Goal: Communication & Community: Participate in discussion

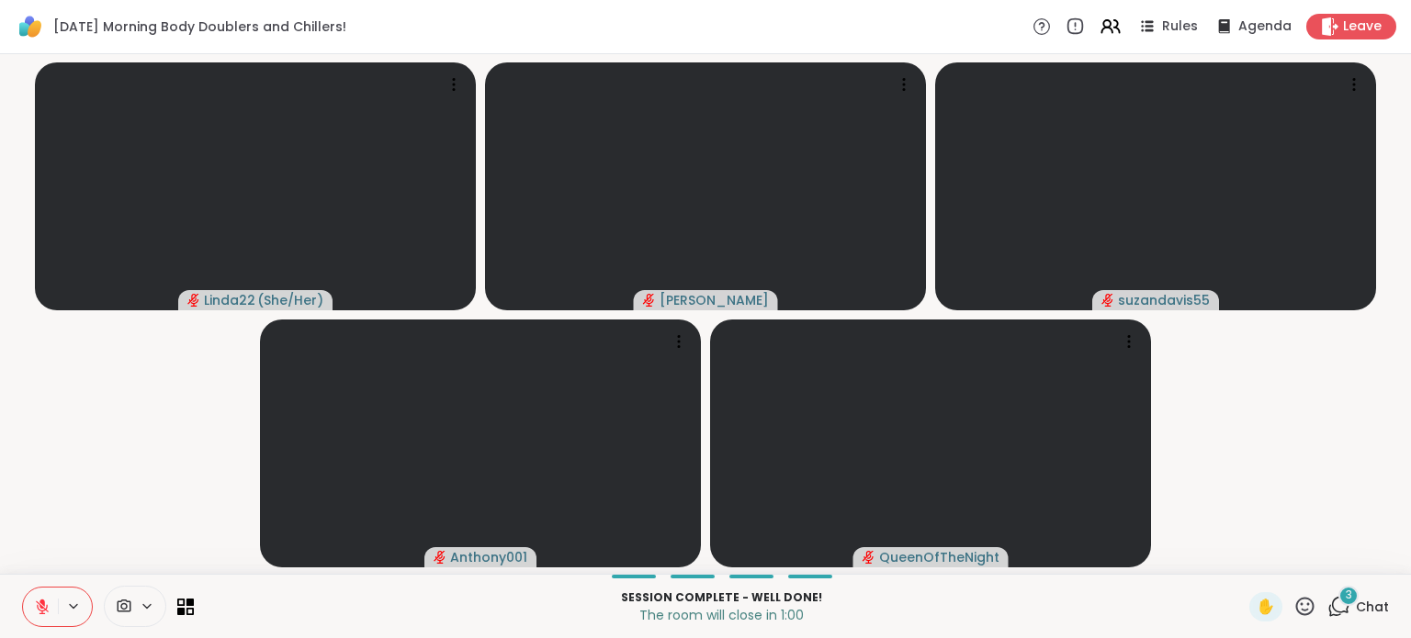
click at [1356, 604] on span "Chat" at bounding box center [1372, 607] width 33 height 18
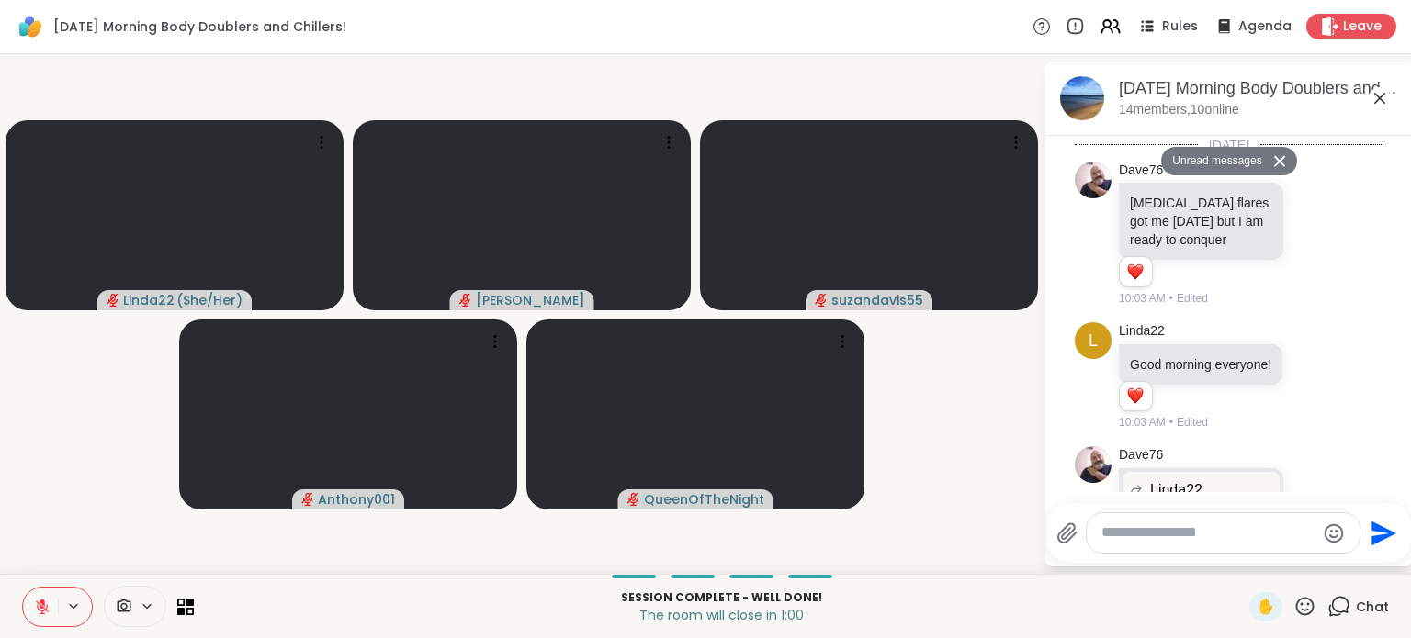
scroll to position [4020, 0]
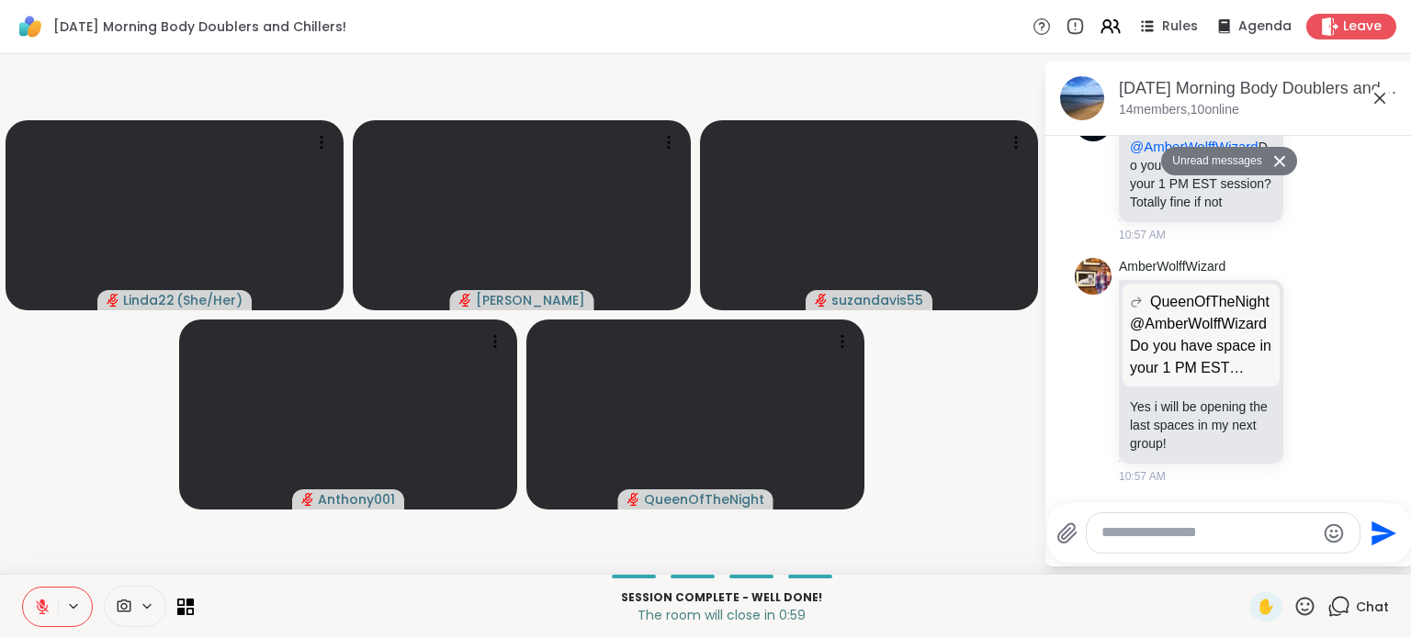
click at [1231, 532] on textarea "Type your message" at bounding box center [1208, 533] width 214 height 19
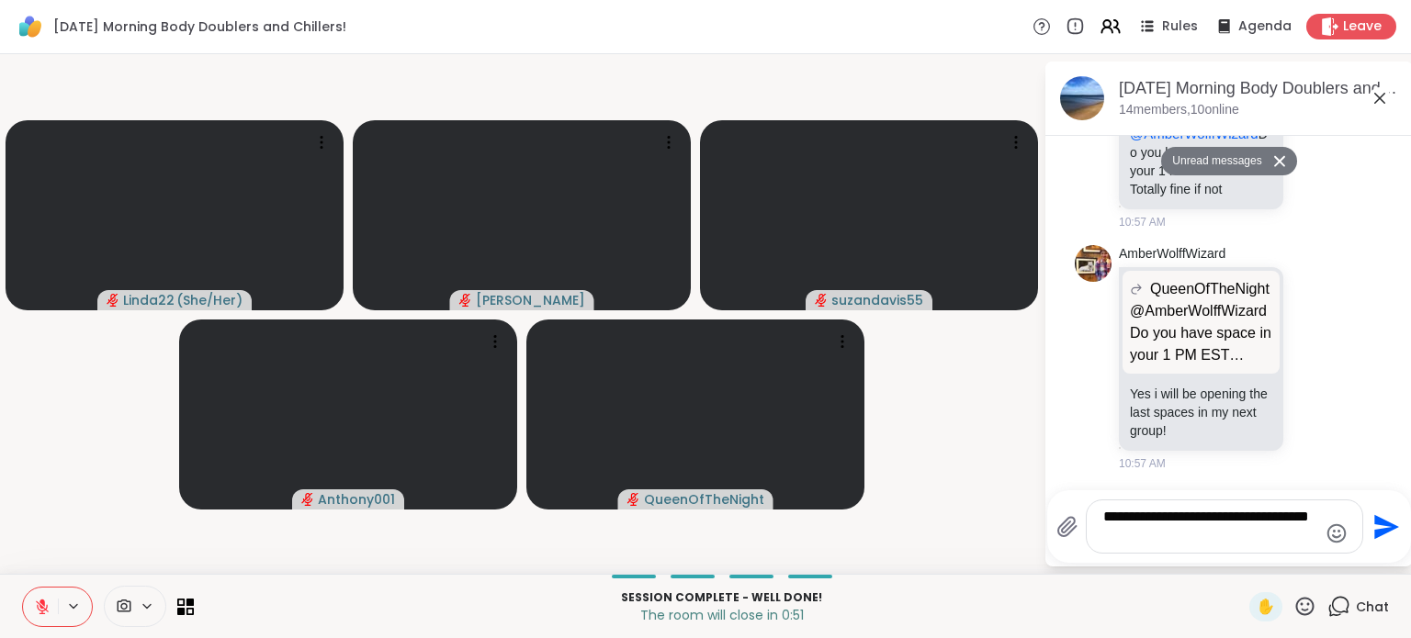
type textarea "**********"
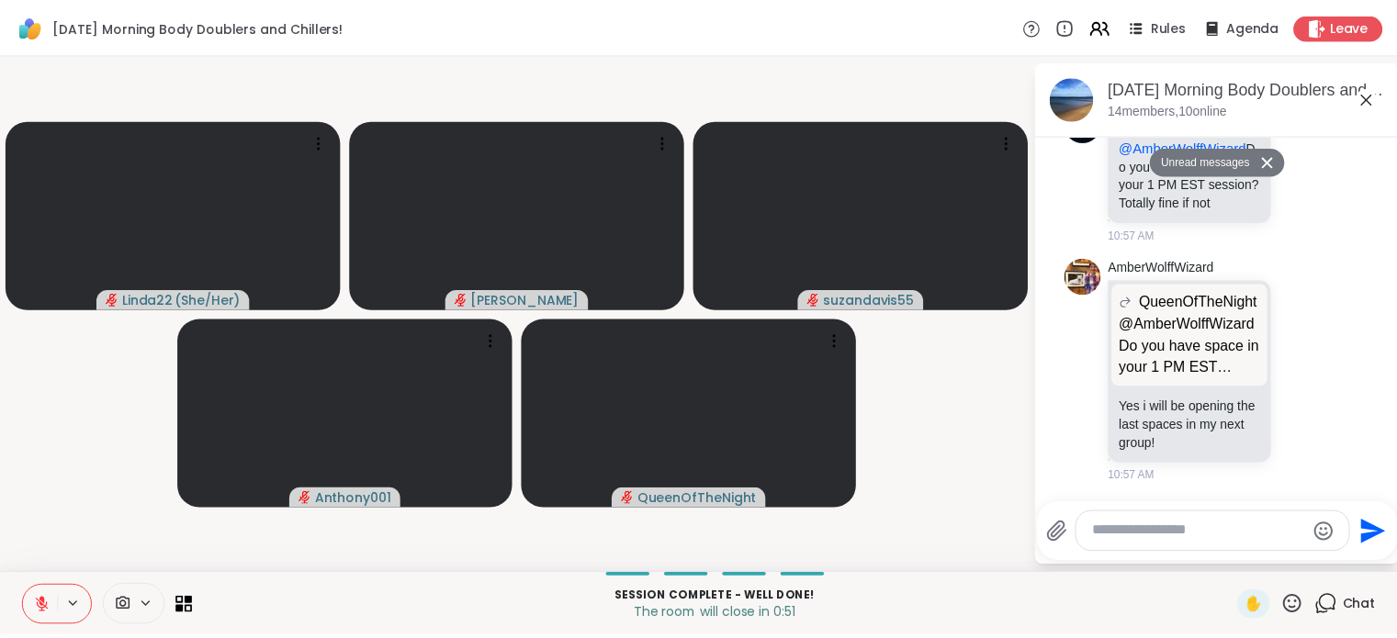
scroll to position [4093, 0]
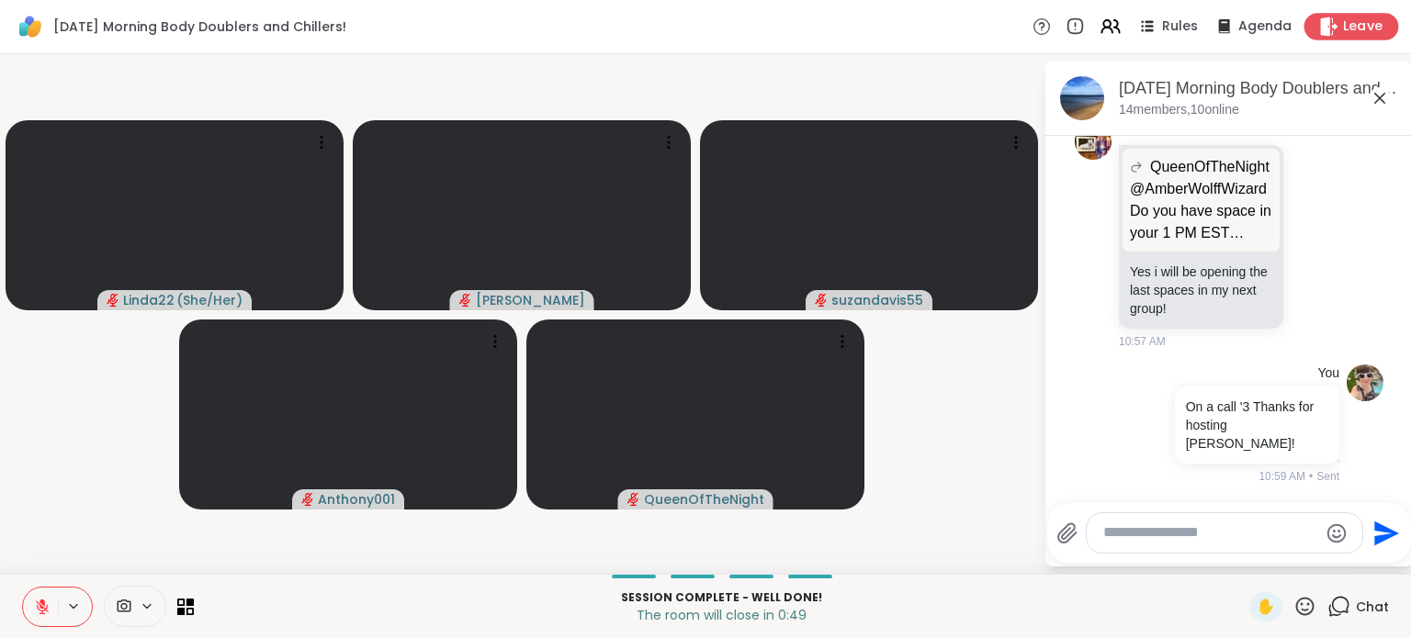
click at [1348, 33] on span "Leave" at bounding box center [1363, 26] width 40 height 19
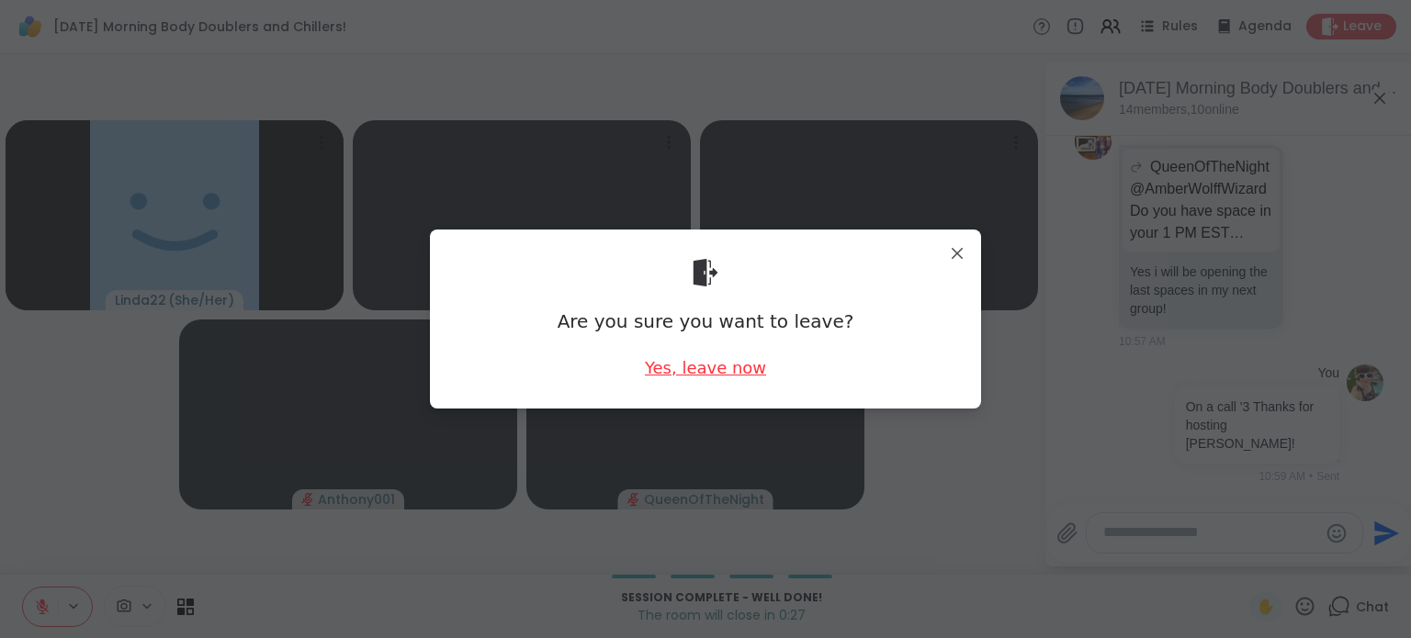
click at [737, 378] on div "Yes, leave now" at bounding box center [705, 367] width 121 height 23
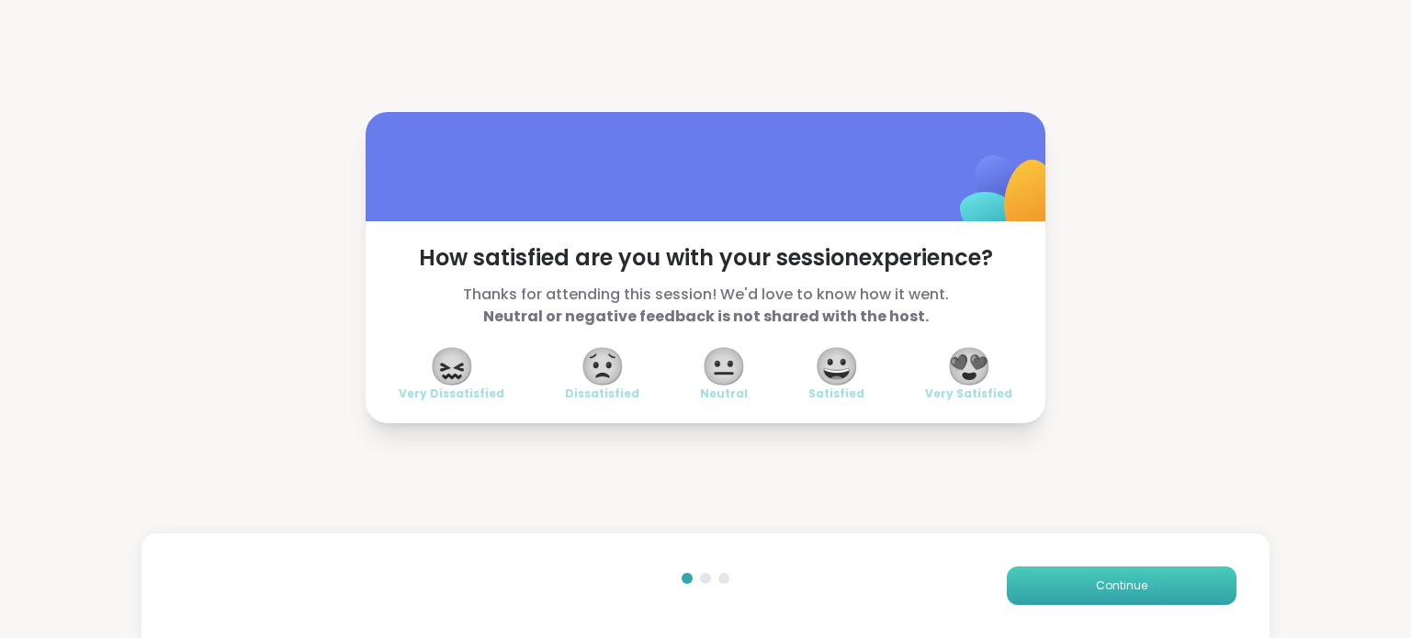
click at [1126, 581] on span "Continue" at bounding box center [1121, 586] width 51 height 17
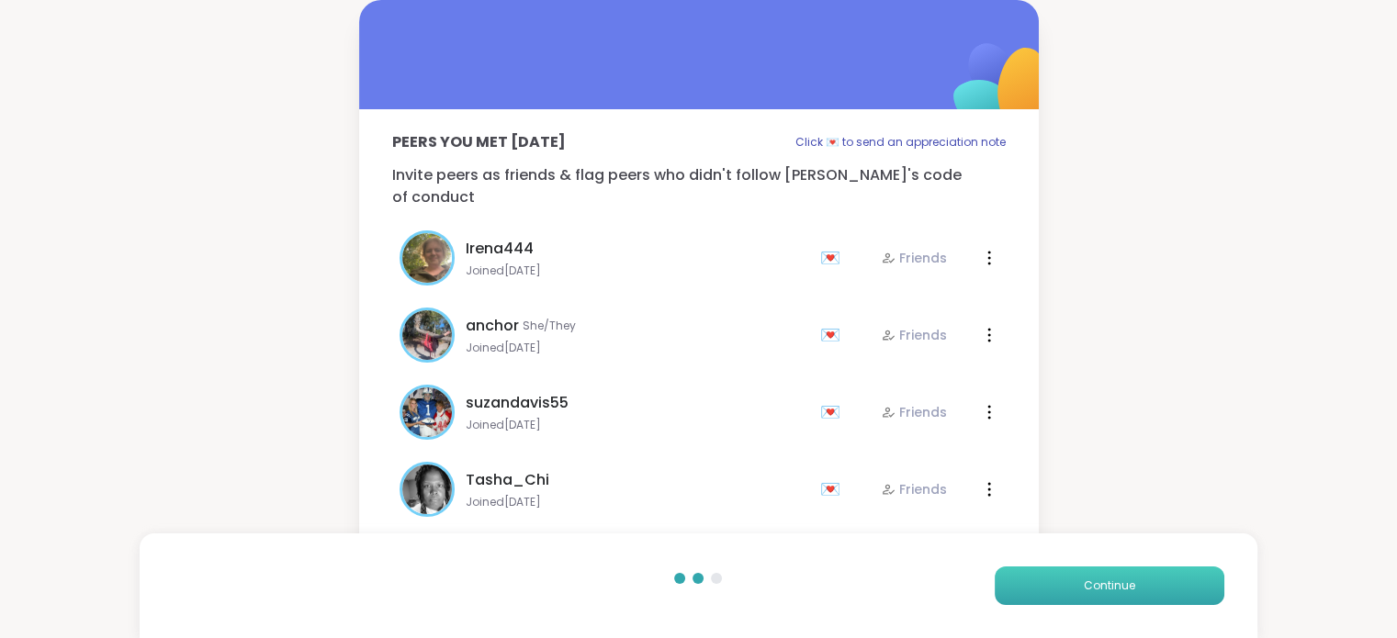
click at [1126, 581] on span "Continue" at bounding box center [1109, 586] width 51 height 17
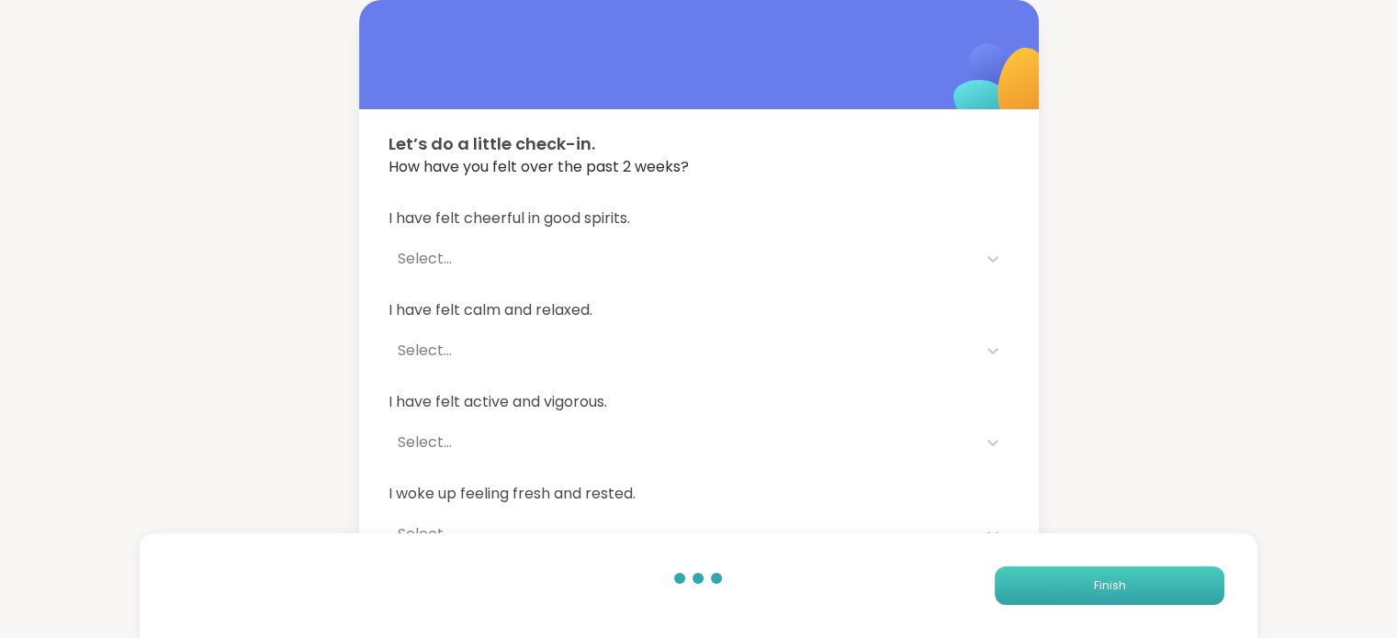
click at [1126, 581] on button "Finish" at bounding box center [1110, 586] width 230 height 39
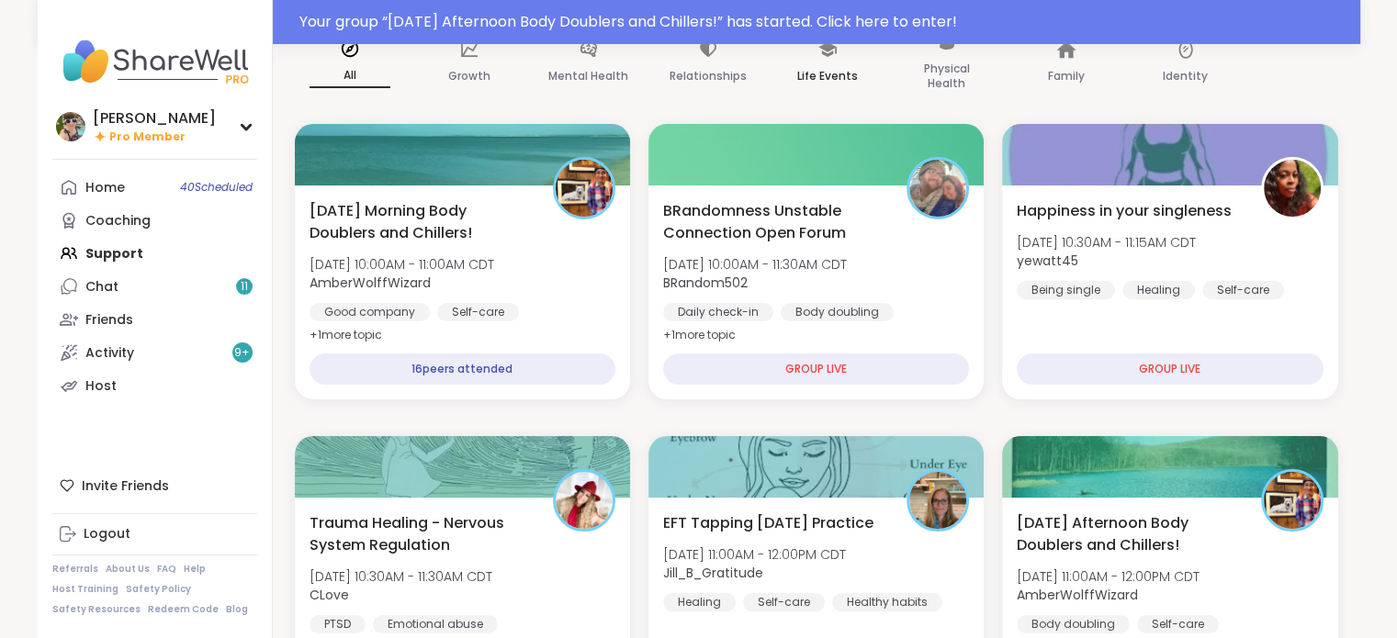
scroll to position [211, 0]
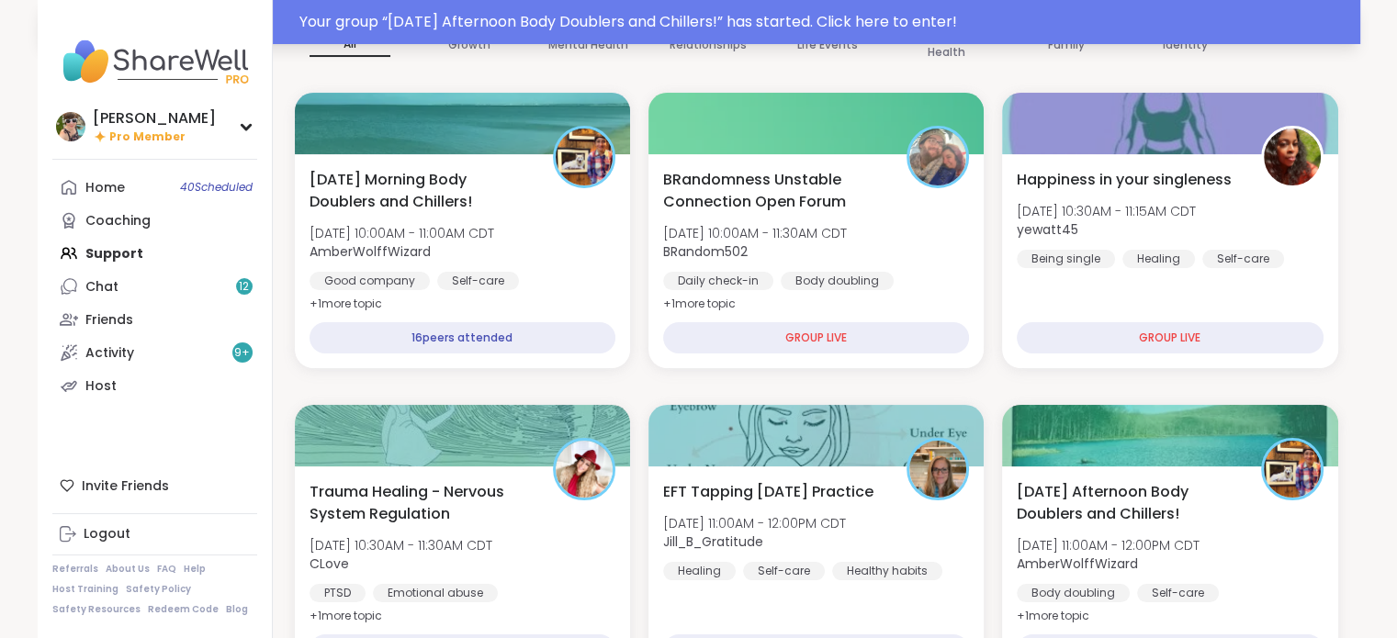
drag, startPoint x: 477, startPoint y: 234, endPoint x: 597, endPoint y: 39, distance: 229.7
click at [634, 76] on div "Mental Health" at bounding box center [589, 32] width 110 height 92
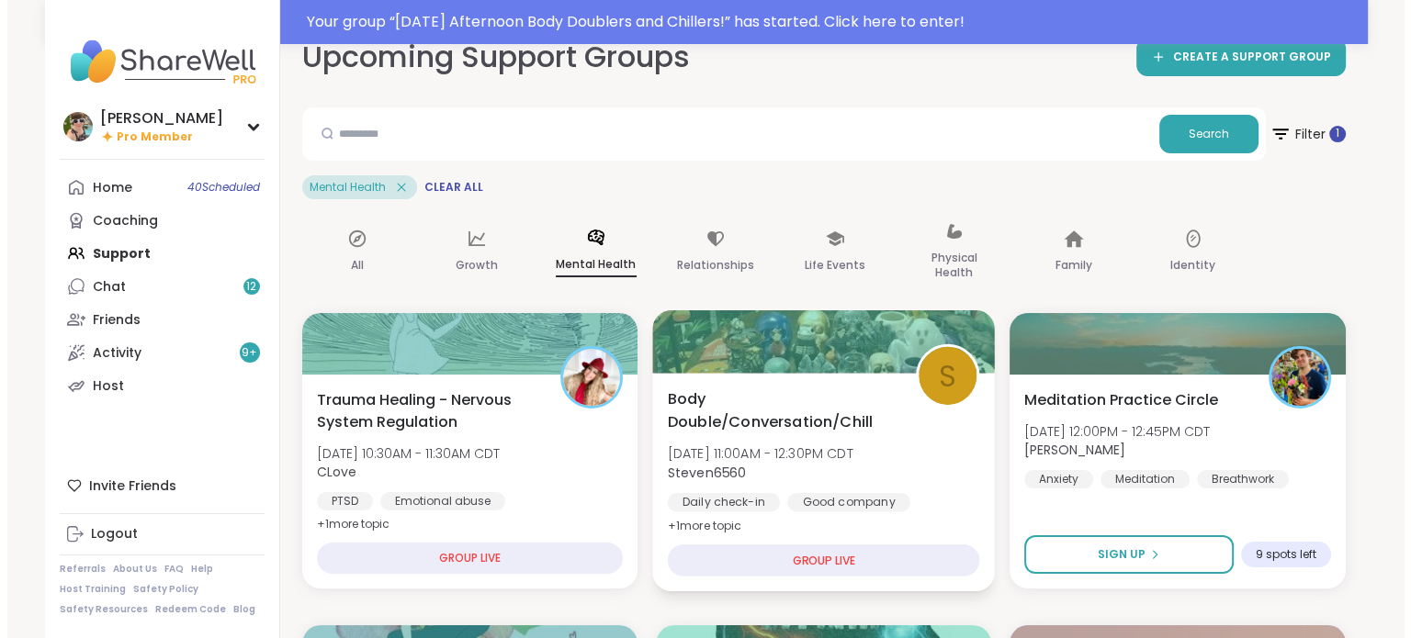
scroll to position [0, 0]
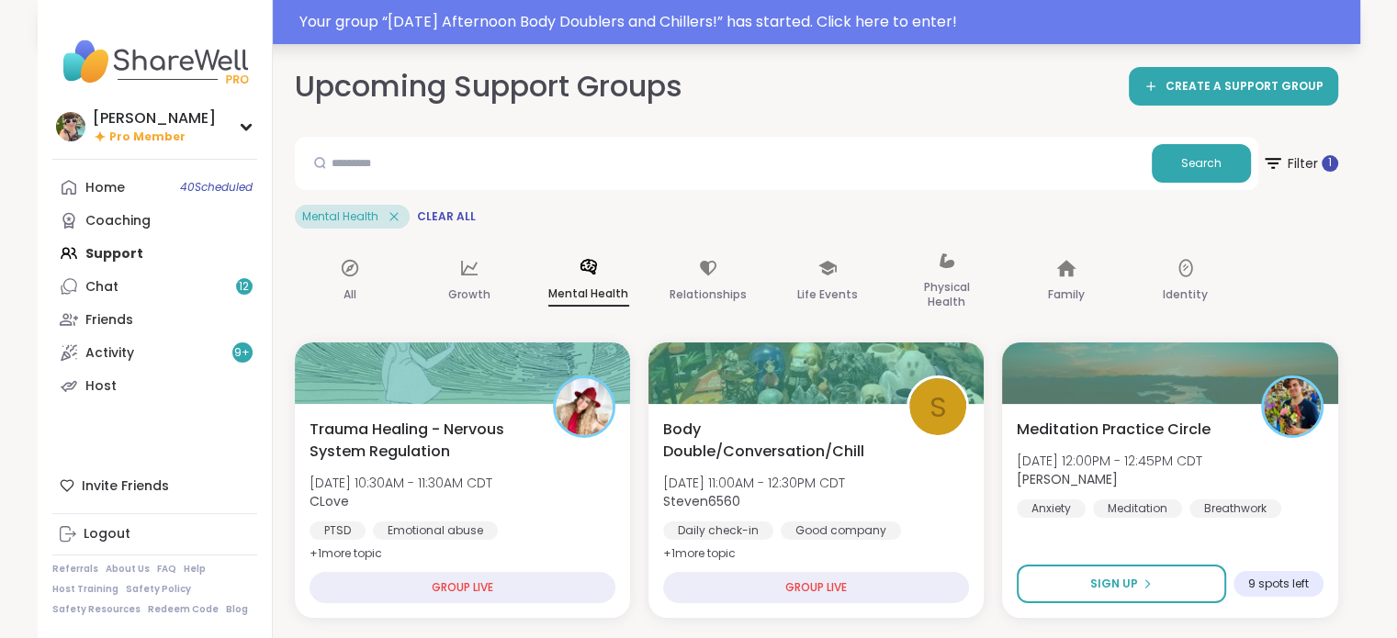
click at [693, 18] on div "Your group “ [DATE] Afternoon Body Doublers and Chillers! ” has started. Click …" at bounding box center [824, 22] width 1050 height 22
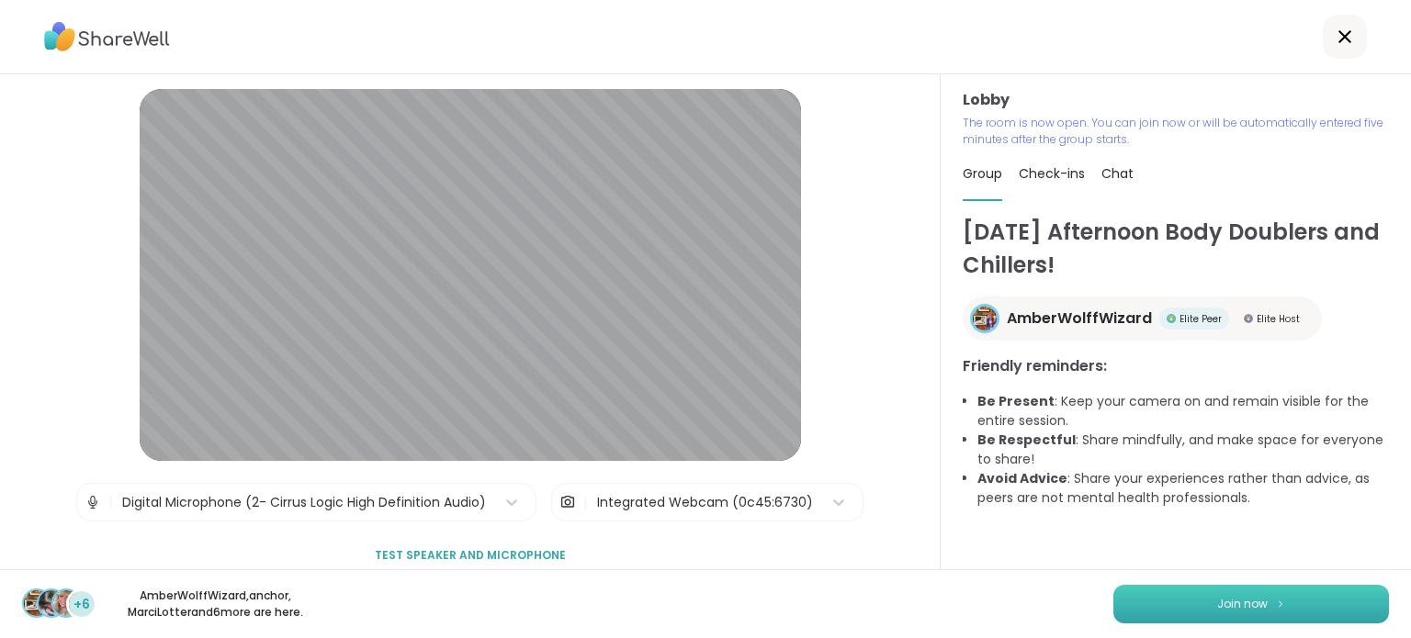
click at [1172, 606] on button "Join now" at bounding box center [1251, 604] width 276 height 39
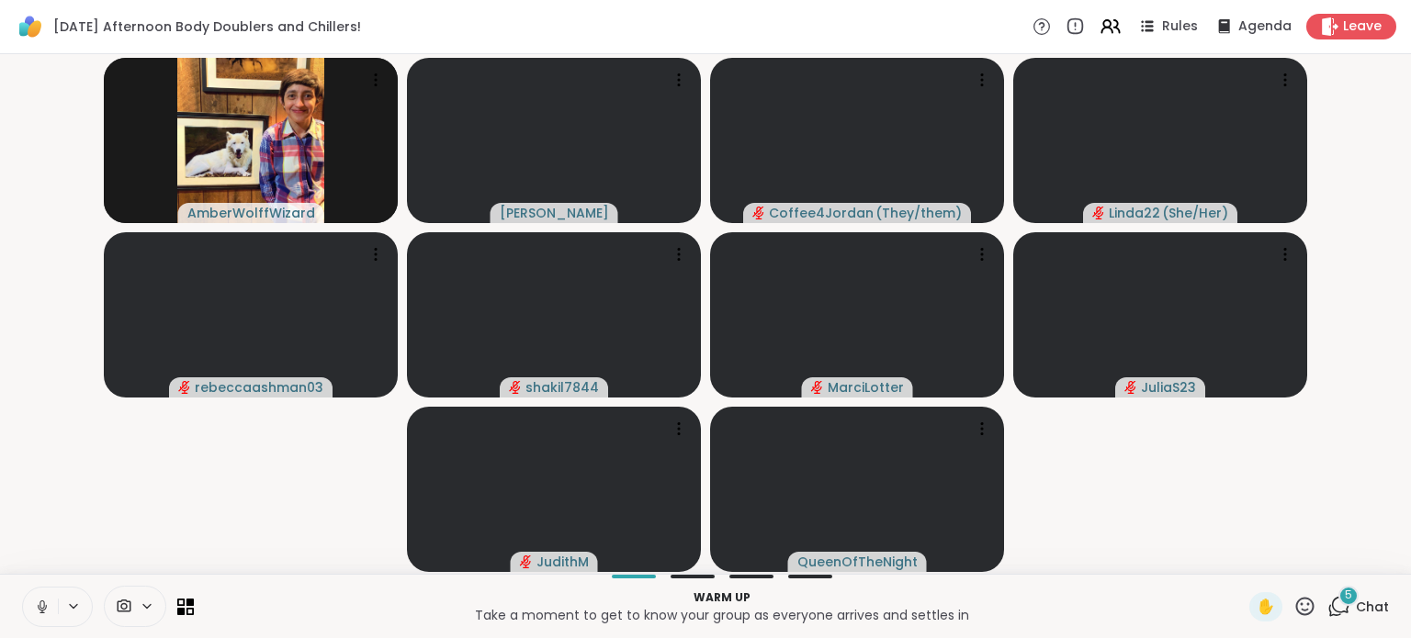
click at [35, 603] on icon at bounding box center [42, 607] width 17 height 17
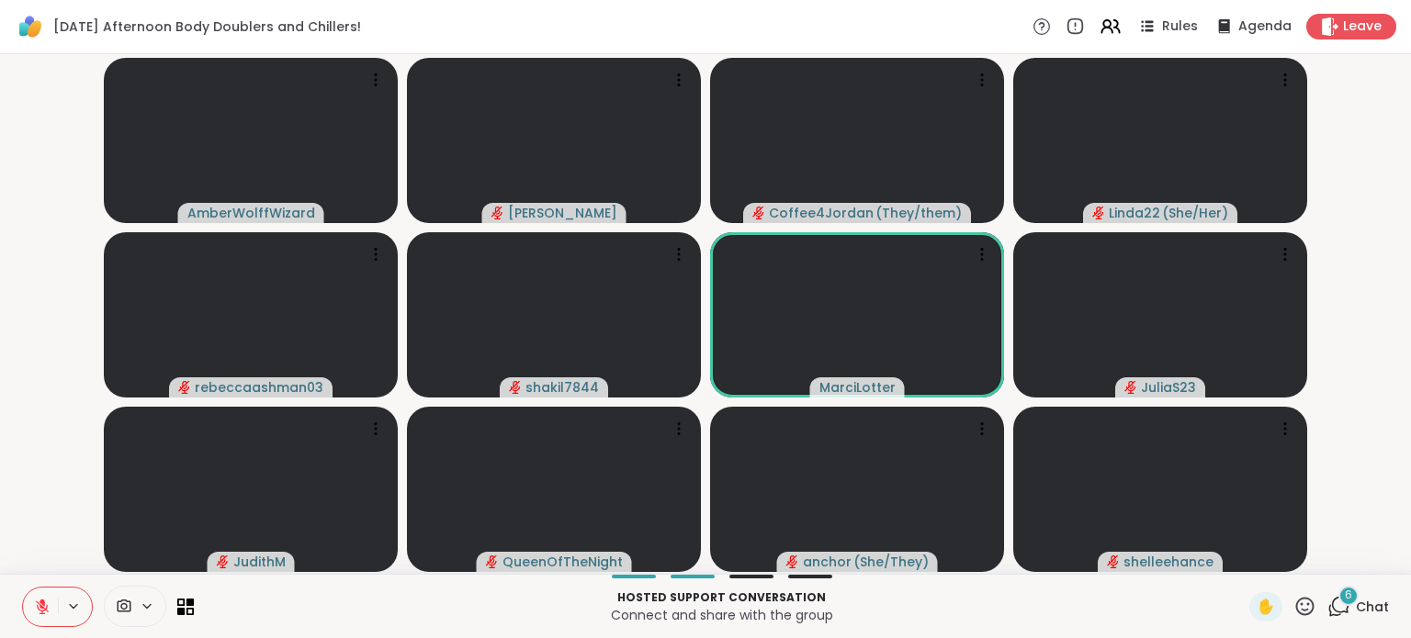
click at [1338, 594] on div "6" at bounding box center [1348, 596] width 20 height 20
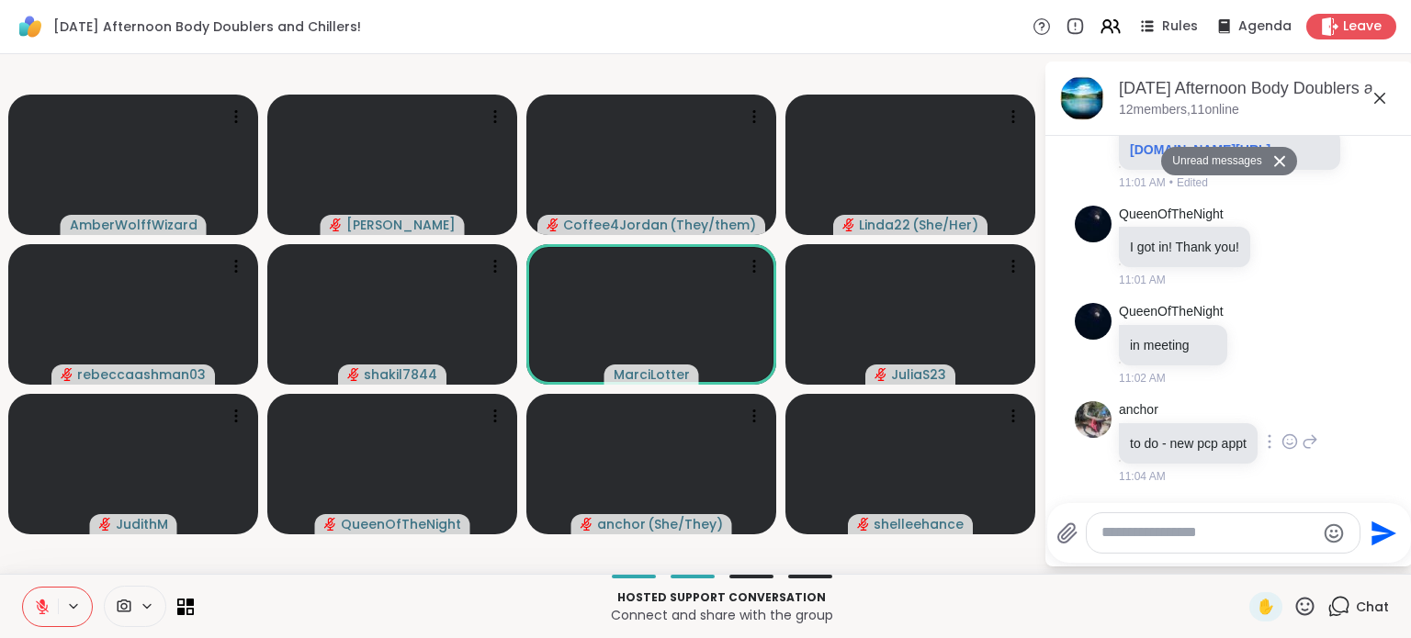
scroll to position [681, 0]
click at [1233, 532] on textarea "Type your message" at bounding box center [1208, 533] width 214 height 19
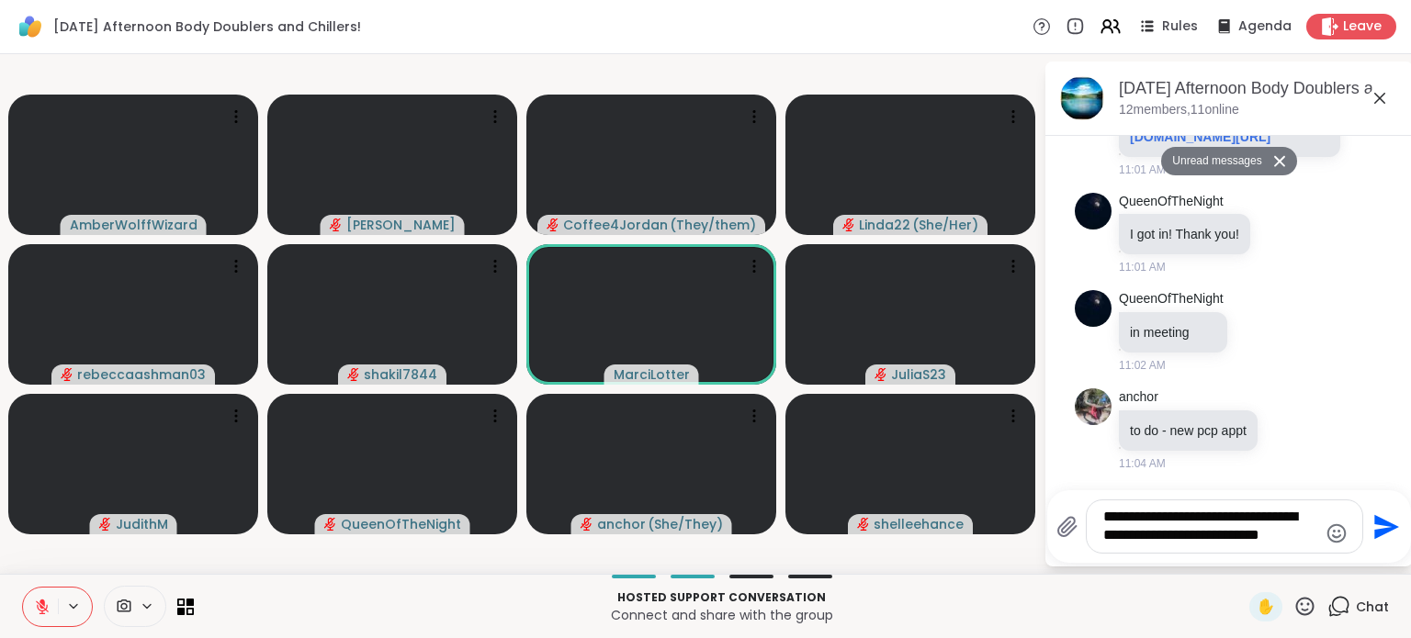
type textarea "**********"
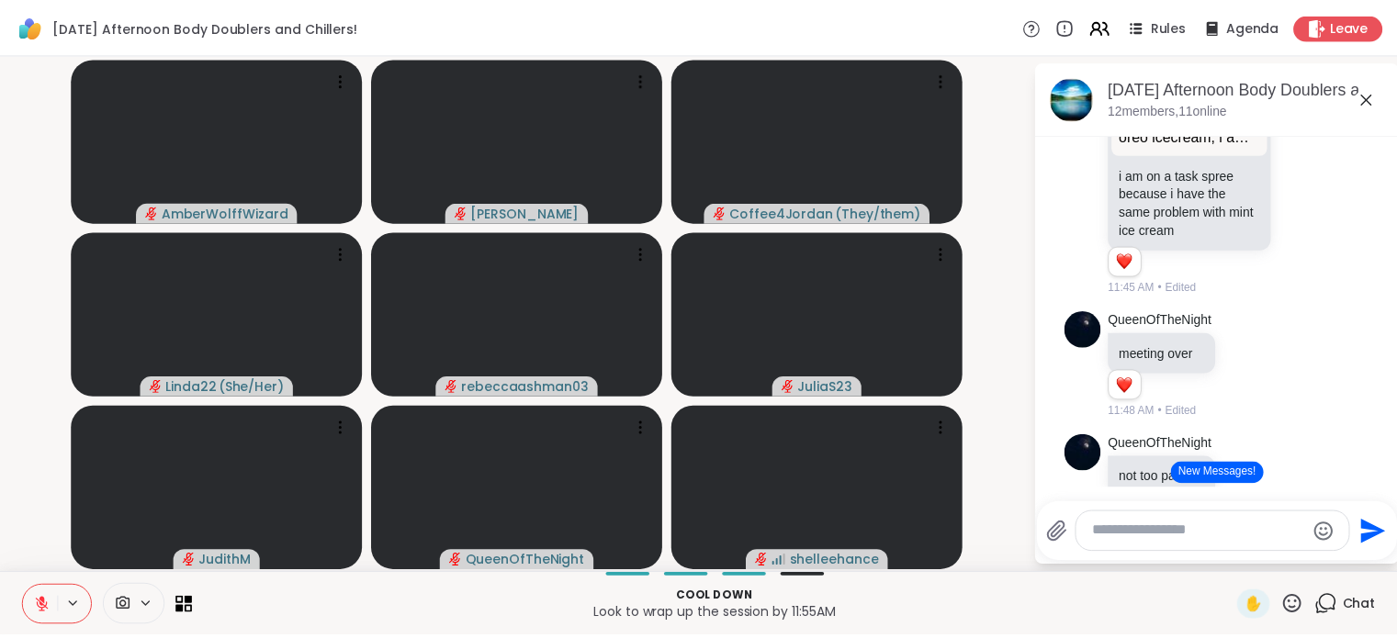
scroll to position [2428, 0]
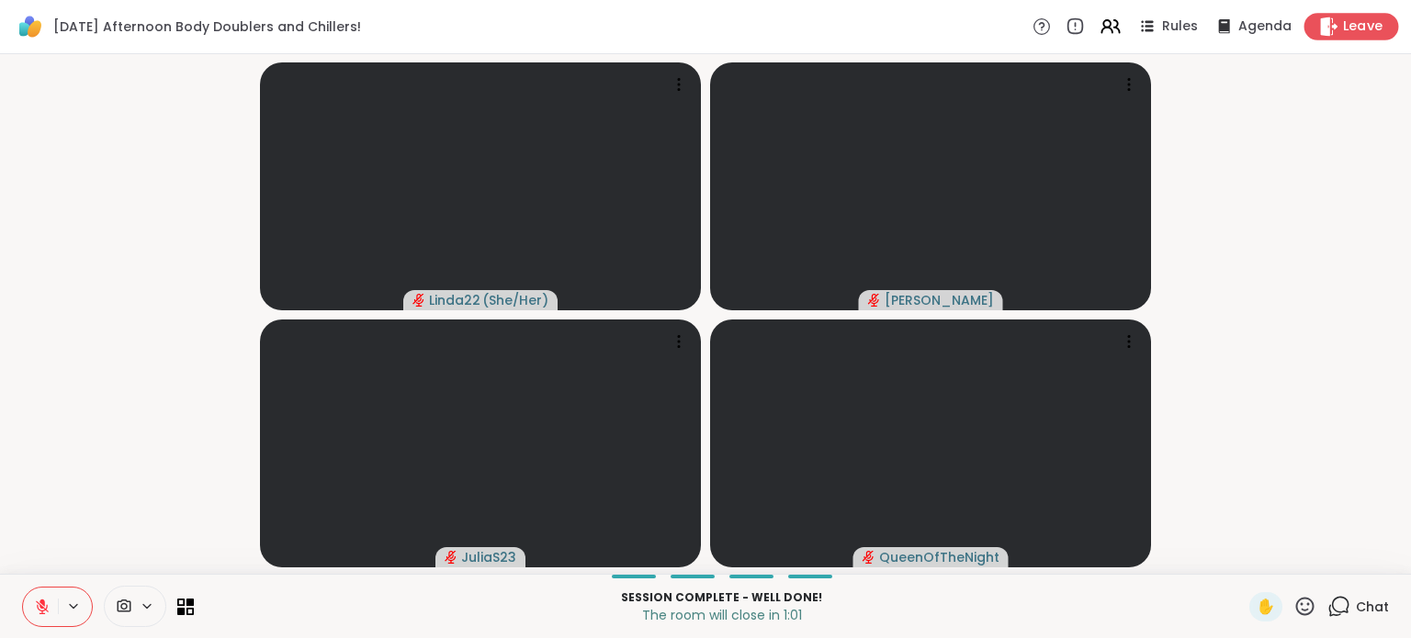
click at [1356, 25] on span "Leave" at bounding box center [1363, 26] width 40 height 19
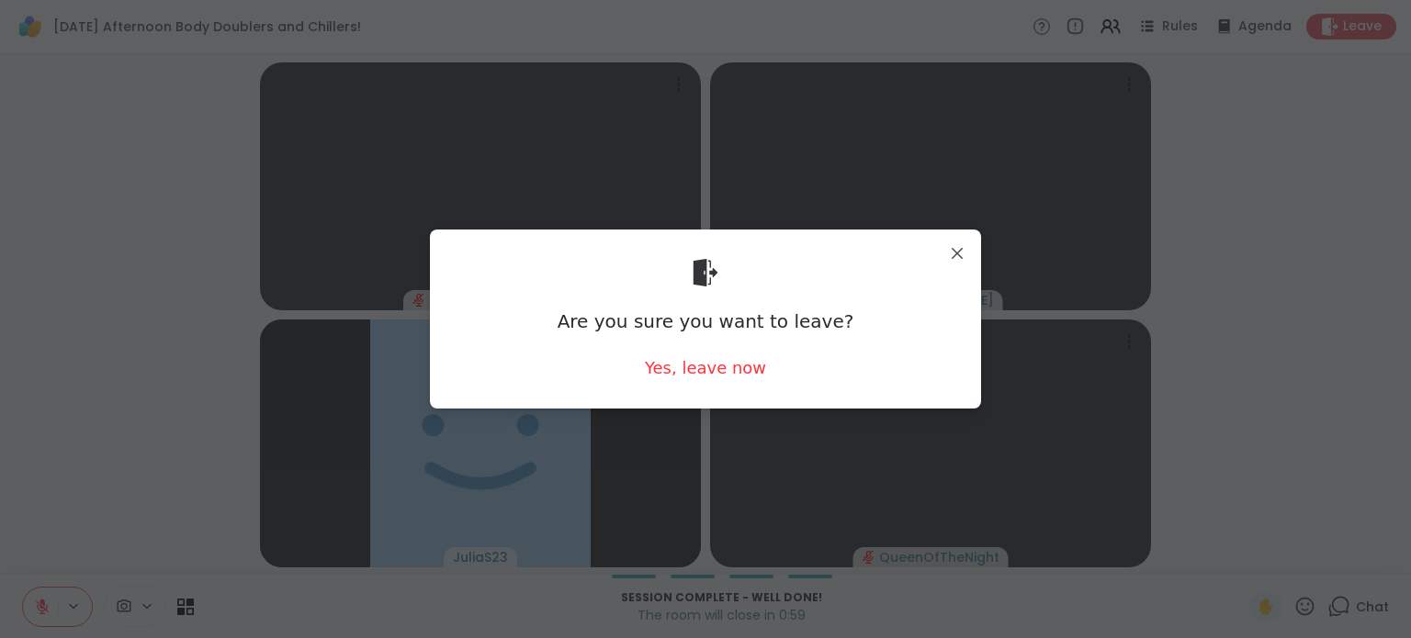
click at [711, 383] on div "Are you sure you want to leave? Yes, leave now" at bounding box center [706, 319] width 522 height 150
click at [707, 368] on div "Yes, leave now" at bounding box center [705, 367] width 121 height 23
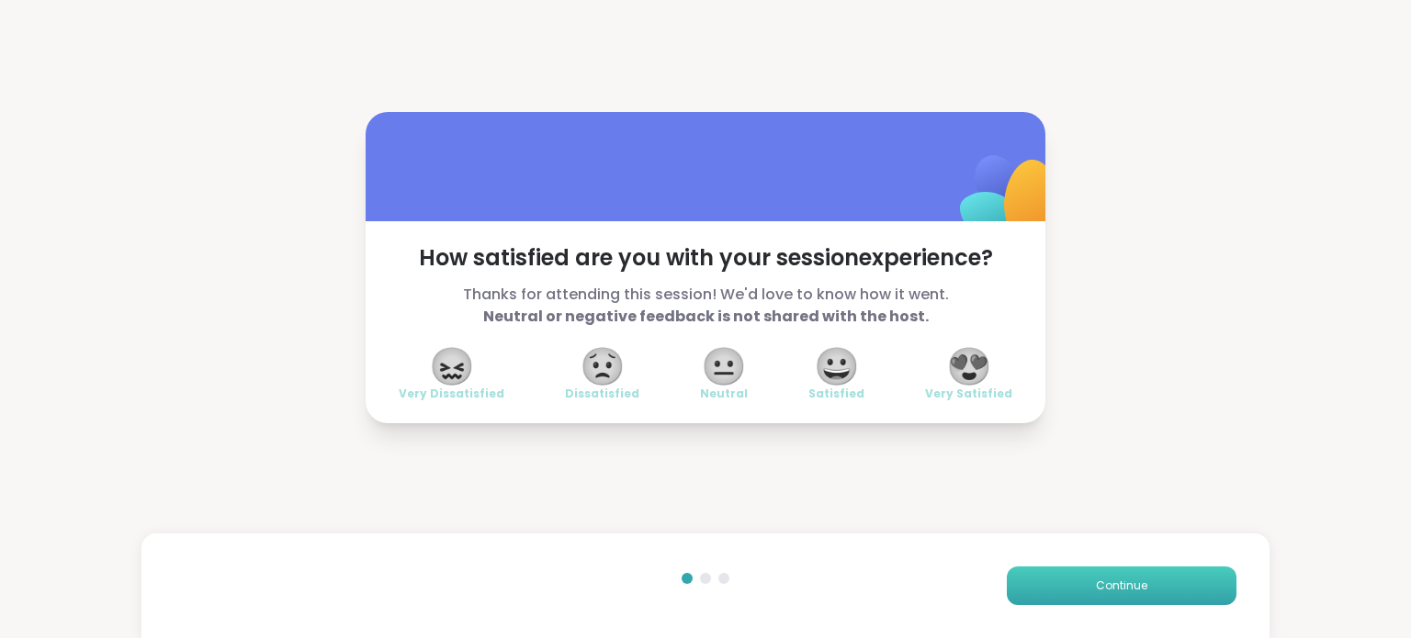
click at [1128, 589] on span "Continue" at bounding box center [1121, 586] width 51 height 17
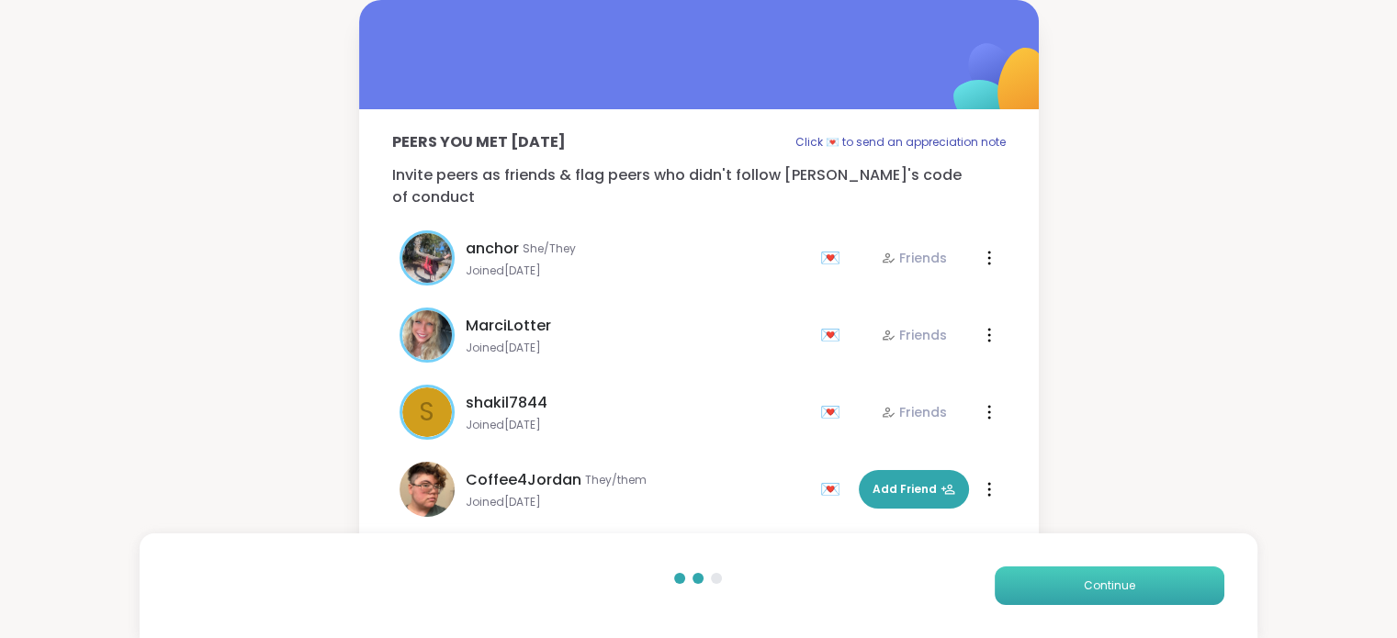
click at [1128, 589] on span "Continue" at bounding box center [1109, 586] width 51 height 17
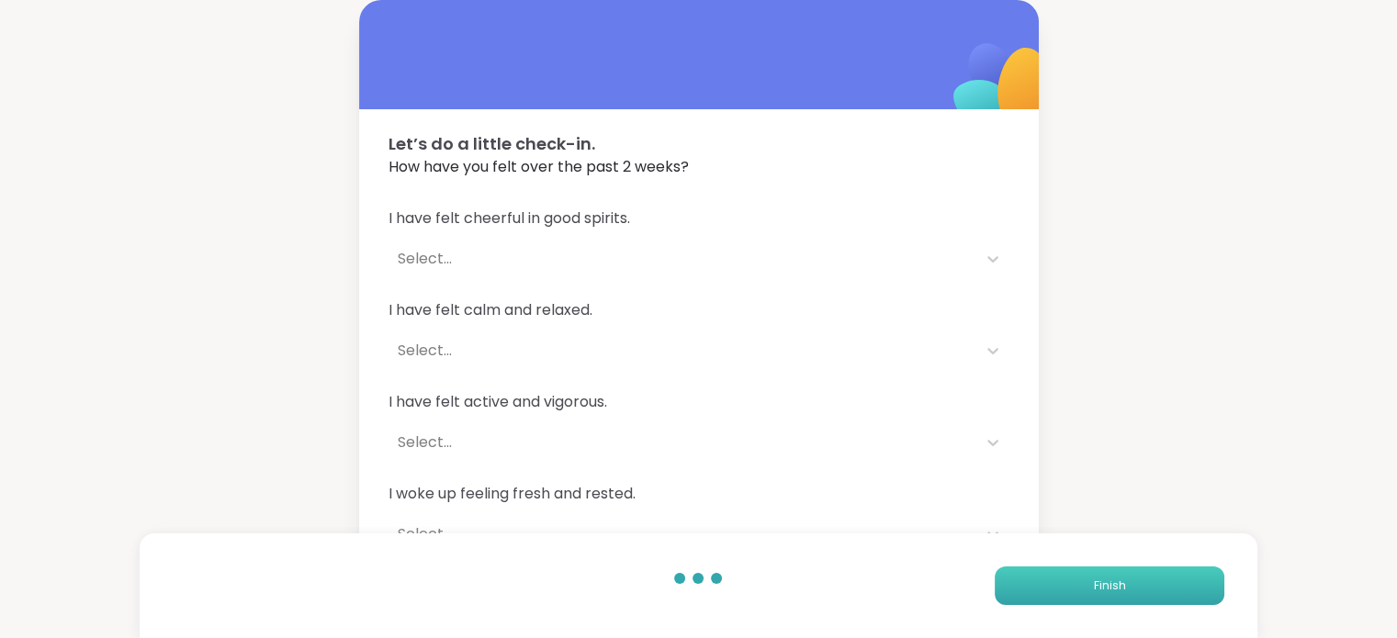
click at [1128, 589] on button "Finish" at bounding box center [1110, 586] width 230 height 39
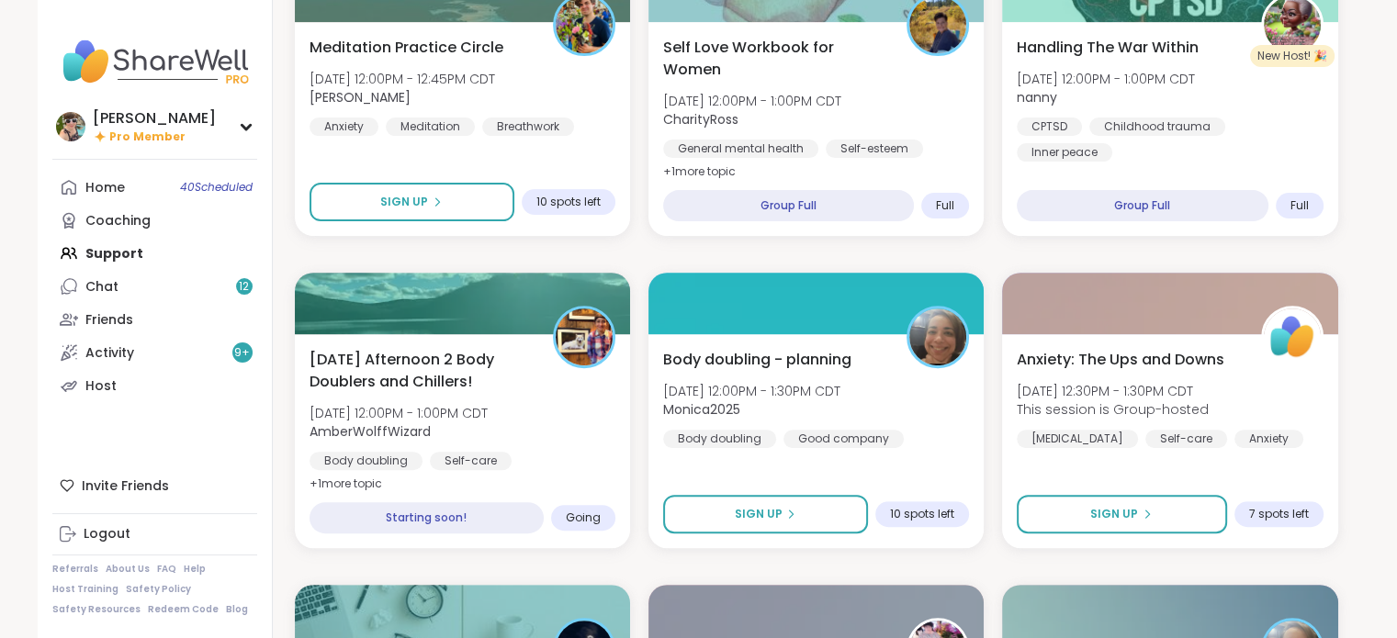
scroll to position [614, 0]
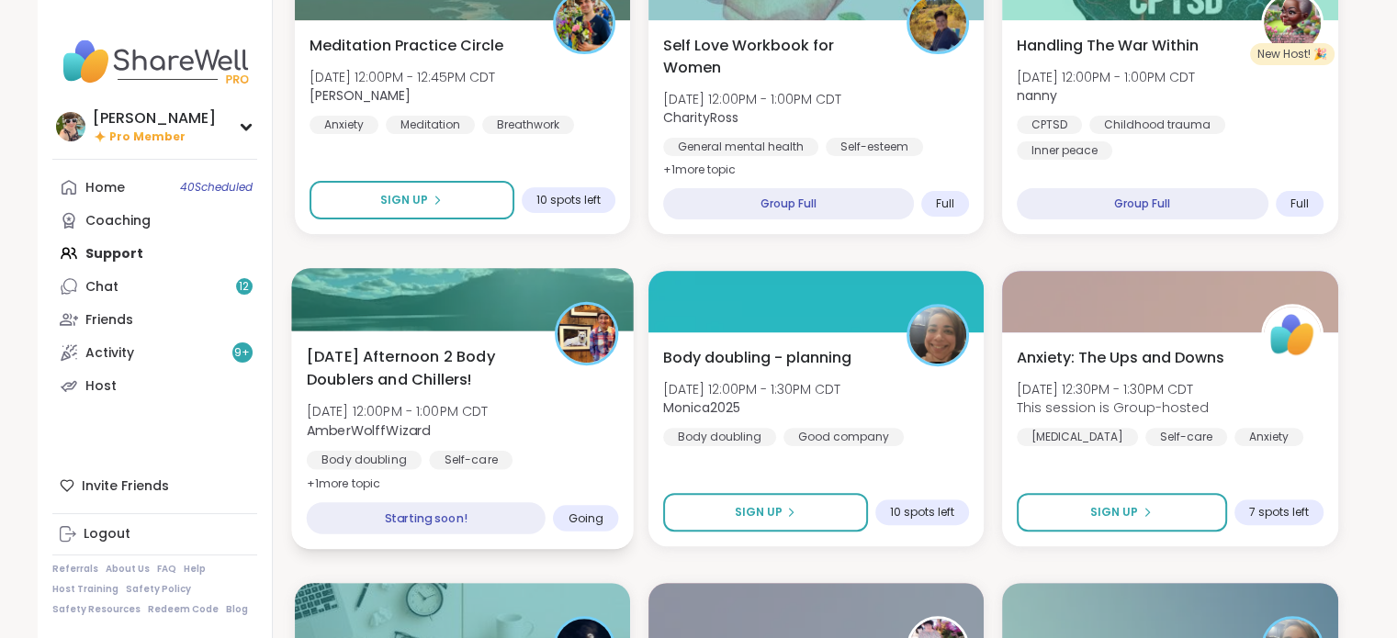
click at [459, 411] on span "[DATE] 12:00PM - 1:00PM CDT" at bounding box center [397, 411] width 182 height 18
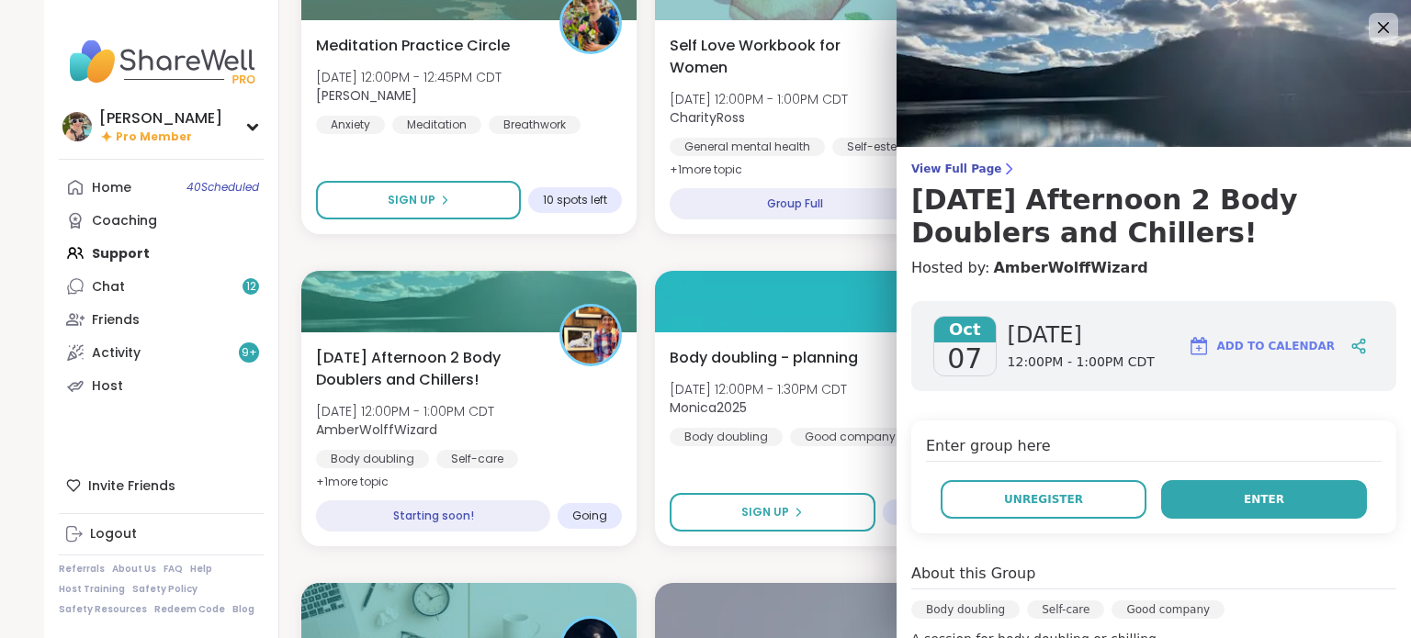
click at [1244, 501] on span "Enter" at bounding box center [1264, 499] width 40 height 17
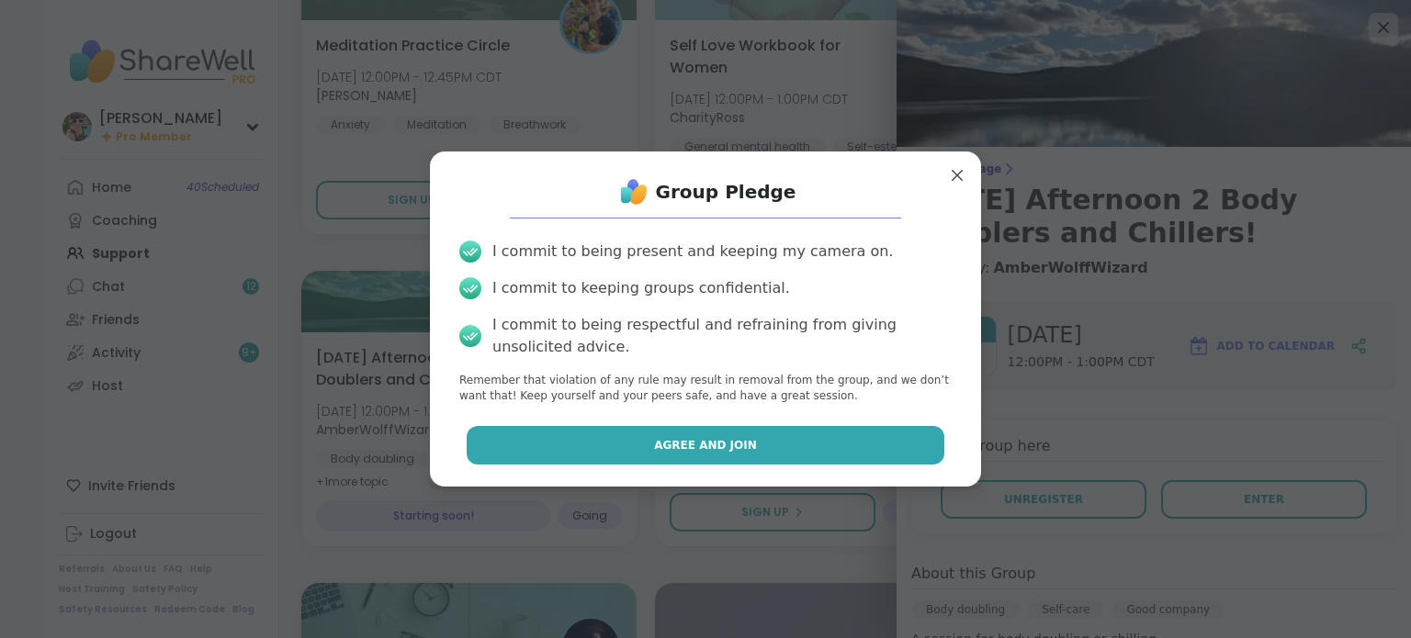
click at [829, 436] on button "Agree and Join" at bounding box center [706, 445] width 479 height 39
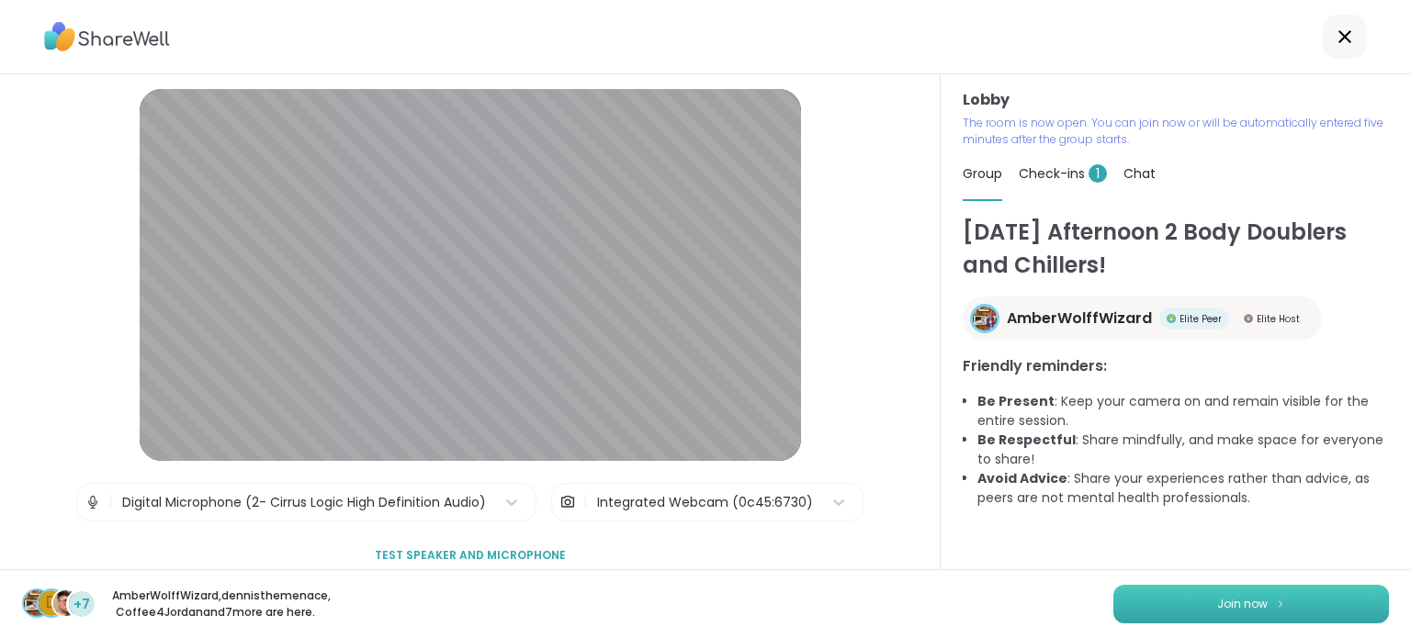
click at [1204, 589] on button "Join now" at bounding box center [1251, 604] width 276 height 39
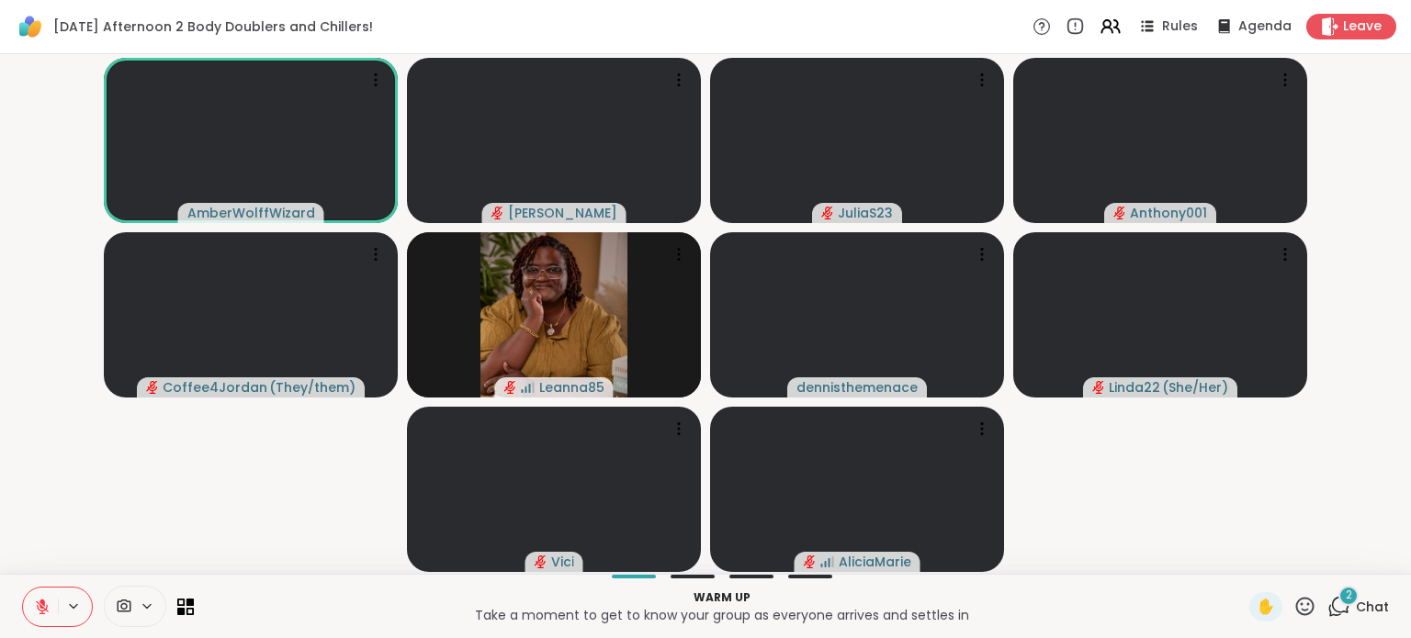
click at [1359, 604] on span "Chat" at bounding box center [1372, 607] width 33 height 18
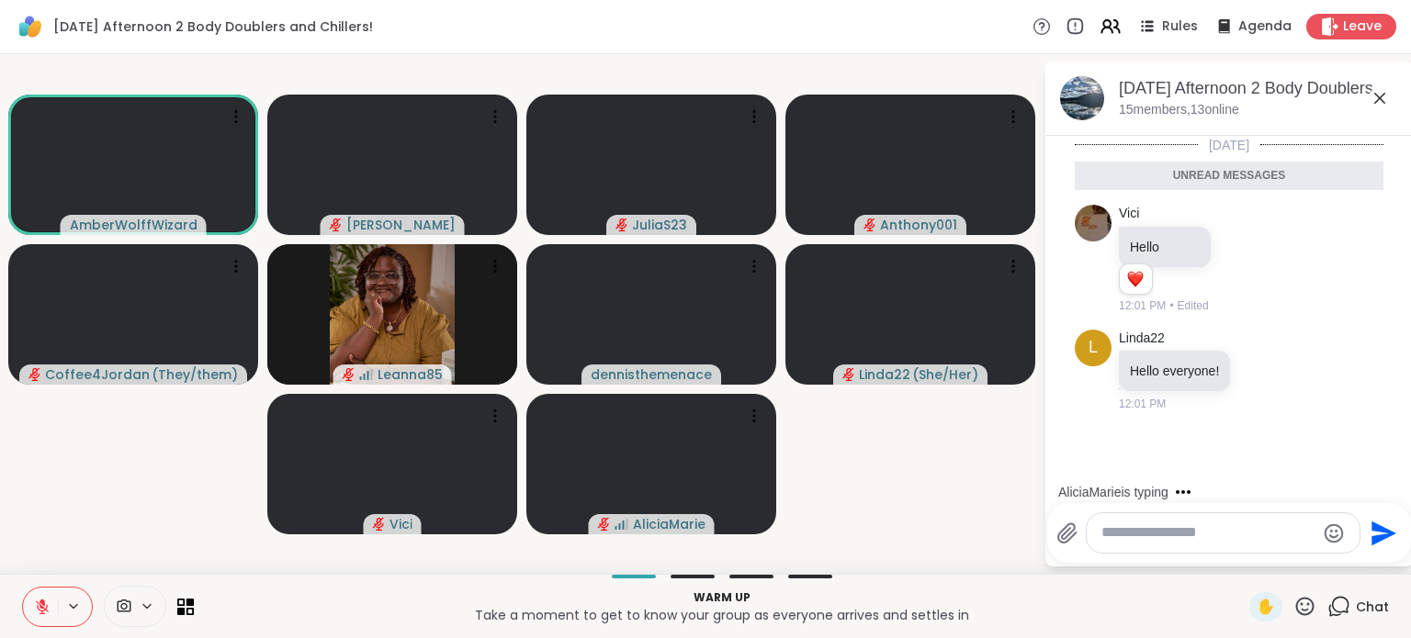
click at [1143, 526] on textarea "Type your message" at bounding box center [1208, 533] width 214 height 19
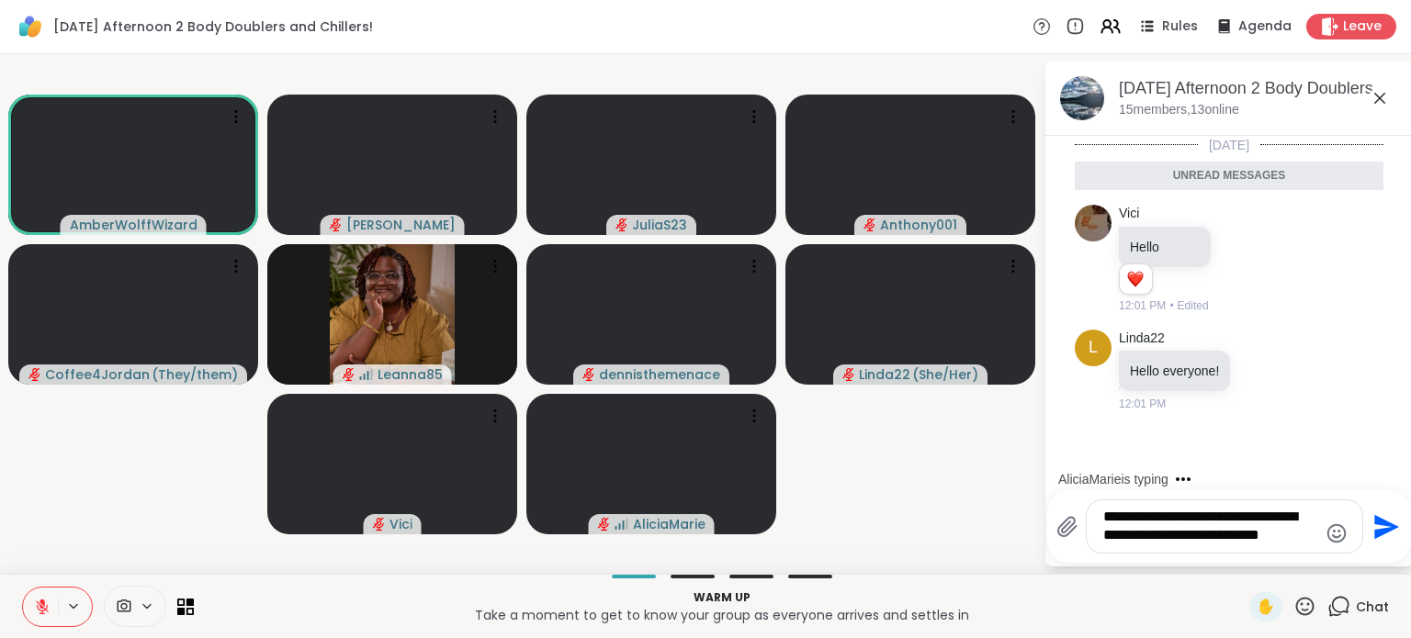
type textarea "**********"
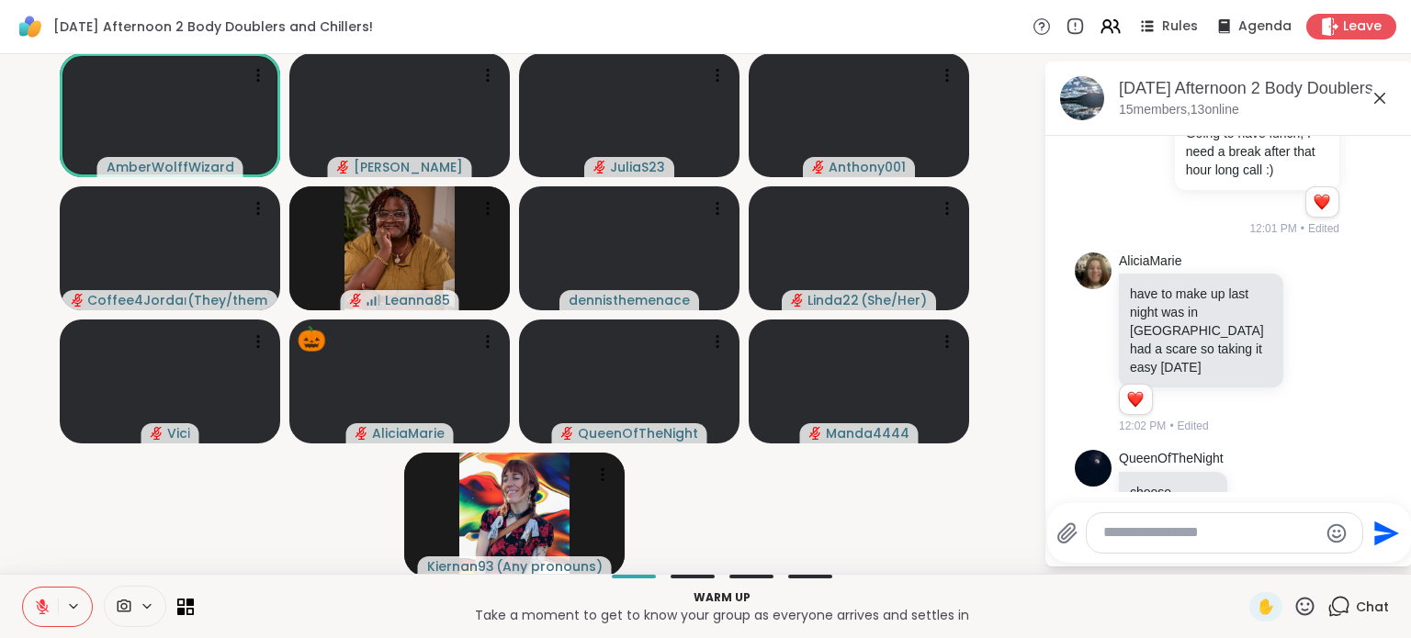
scroll to position [471, 0]
